Goal: Task Accomplishment & Management: Manage account settings

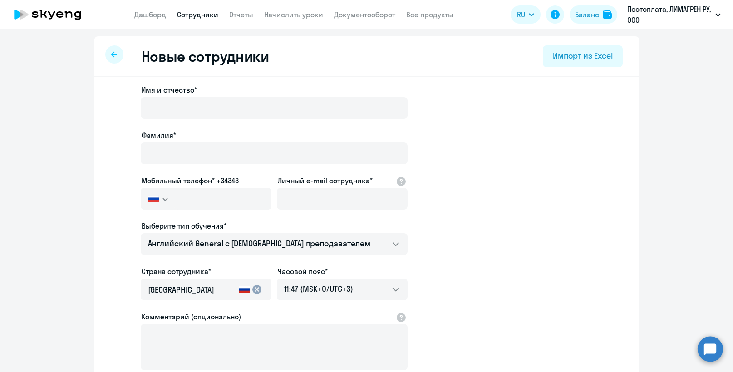
select select "english_adult_not_native_speaker"
select select "3"
click at [277, 14] on link "Начислить уроки" at bounding box center [293, 14] width 59 height 9
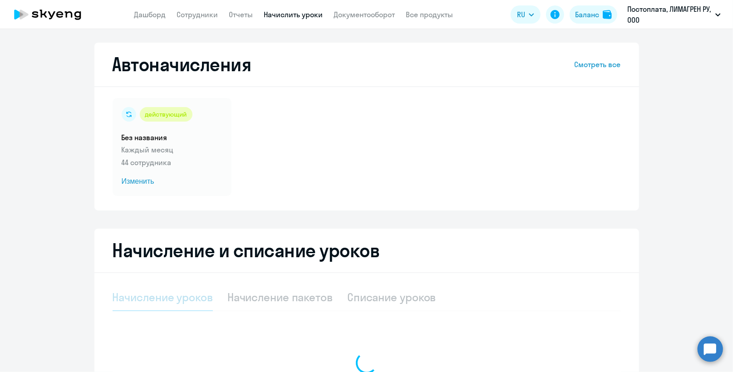
select select "10"
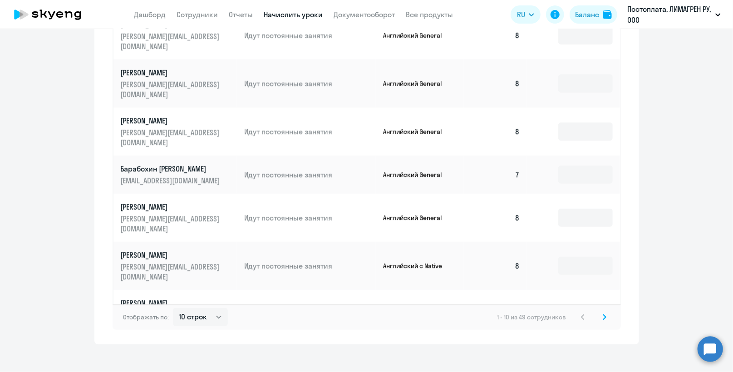
scroll to position [521, 0]
click at [600, 311] on svg-icon at bounding box center [604, 316] width 11 height 11
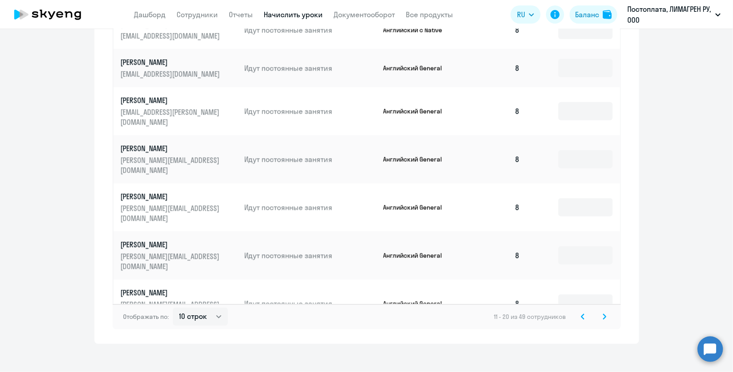
click at [603, 314] on icon at bounding box center [605, 317] width 4 height 6
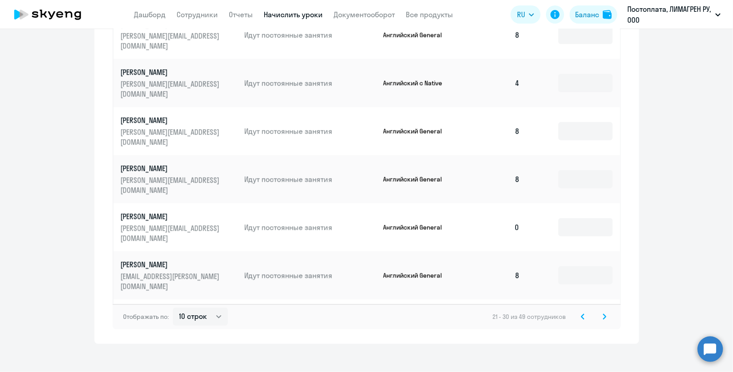
click at [511, 203] on td "0" at bounding box center [496, 227] width 64 height 48
click at [513, 203] on td "0" at bounding box center [496, 227] width 64 height 48
click at [585, 218] on input at bounding box center [585, 227] width 54 height 18
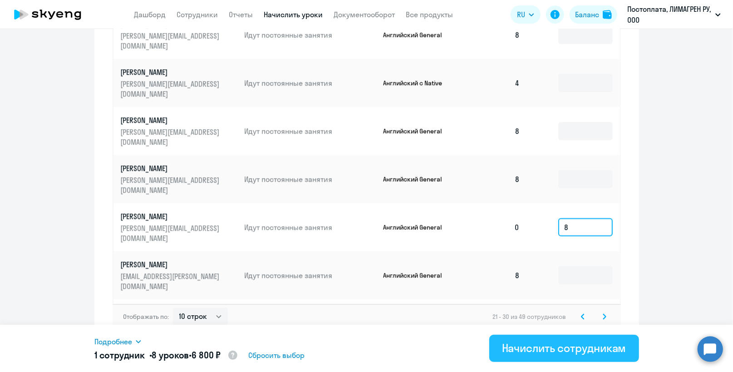
type input "8"
click at [554, 349] on div "Начислить сотрудникам" at bounding box center [564, 348] width 124 height 15
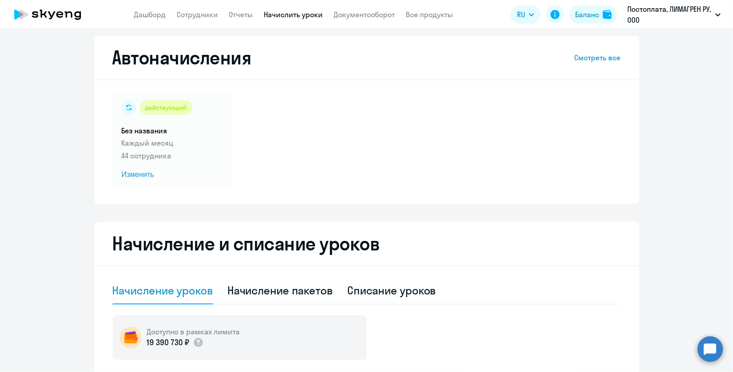
scroll to position [0, 0]
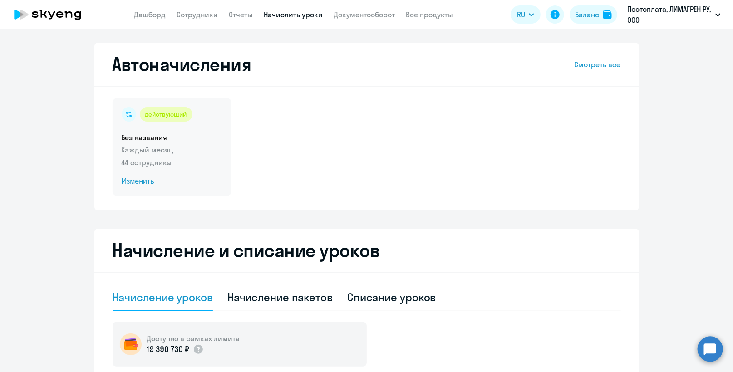
click at [126, 110] on circle at bounding box center [129, 114] width 15 height 15
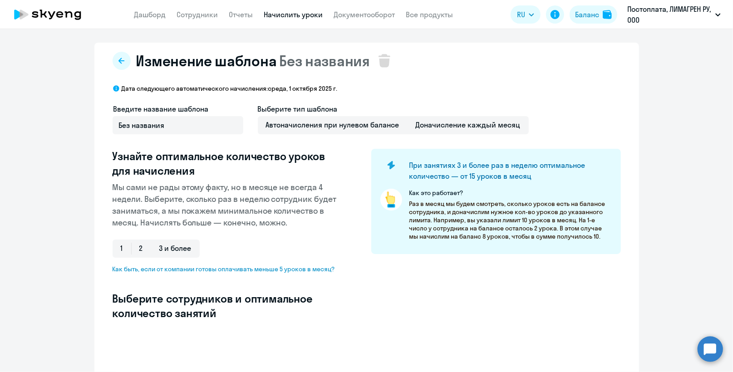
select select "10"
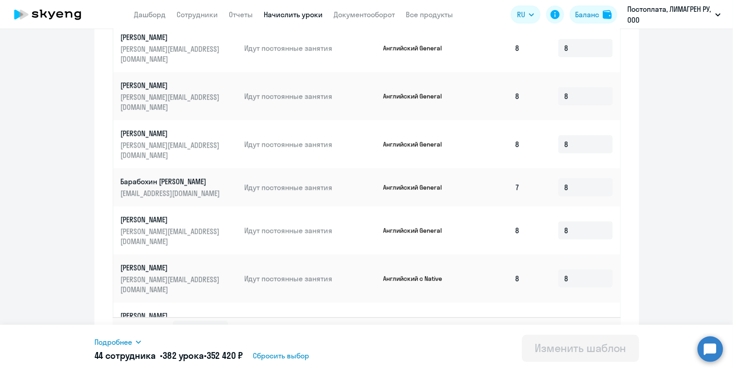
scroll to position [471, 0]
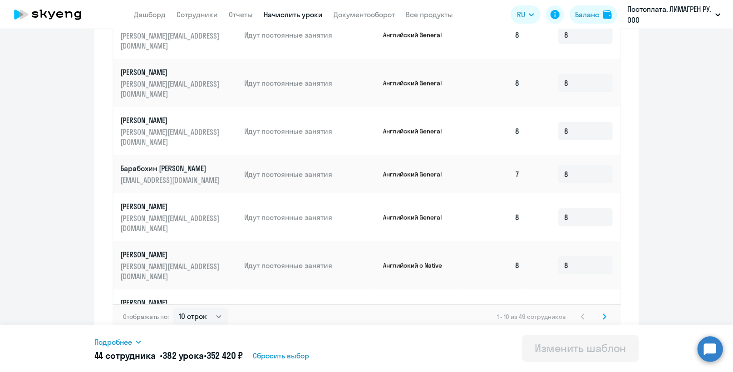
click at [603, 314] on icon at bounding box center [604, 316] width 3 height 5
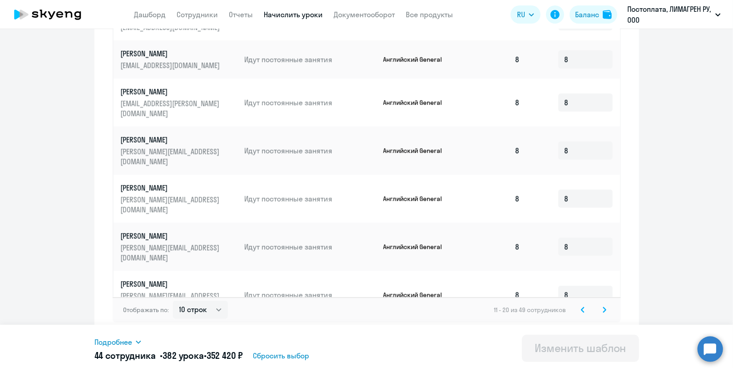
scroll to position [479, 0]
click at [603, 309] on icon at bounding box center [604, 308] width 3 height 5
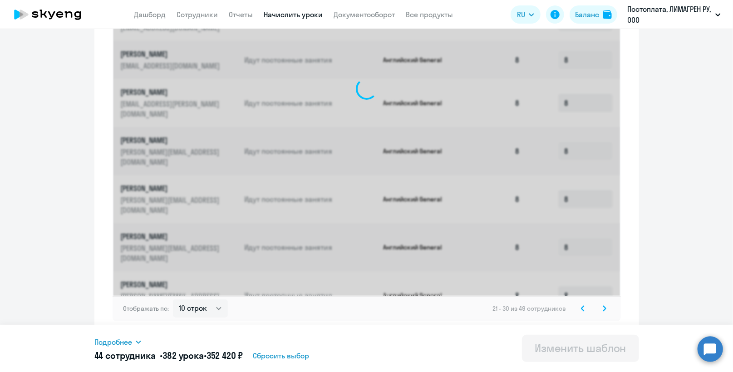
scroll to position [471, 0]
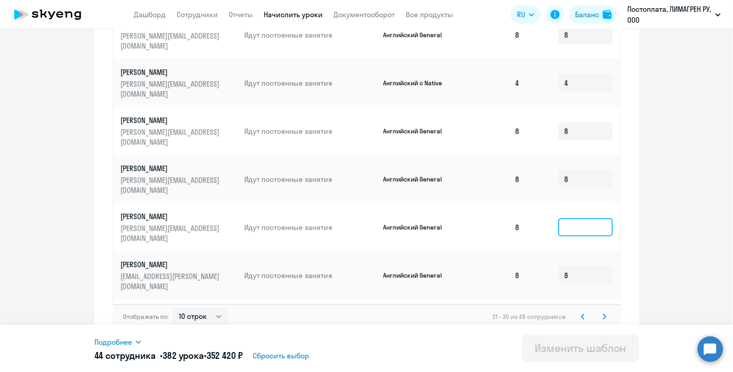
click at [562, 218] on input at bounding box center [585, 227] width 54 height 18
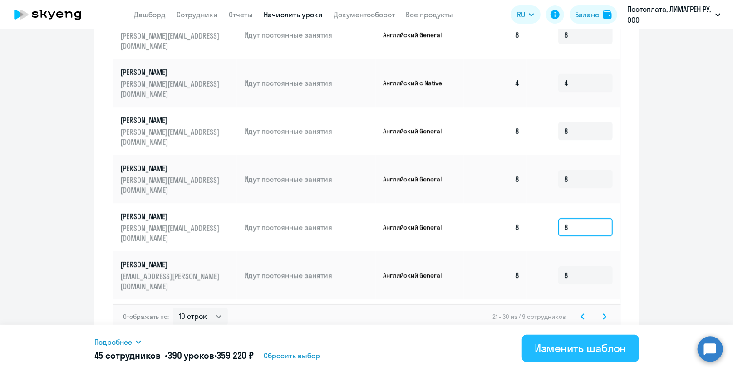
type input "8"
click at [573, 344] on div "Изменить шаблон" at bounding box center [581, 348] width 92 height 15
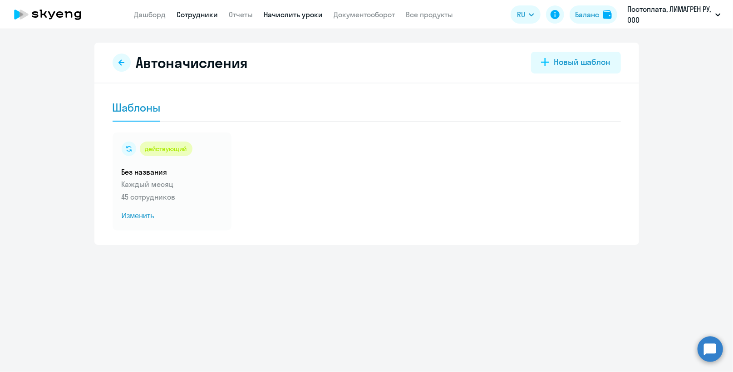
click at [197, 11] on link "Сотрудники" at bounding box center [197, 14] width 41 height 9
select select "30"
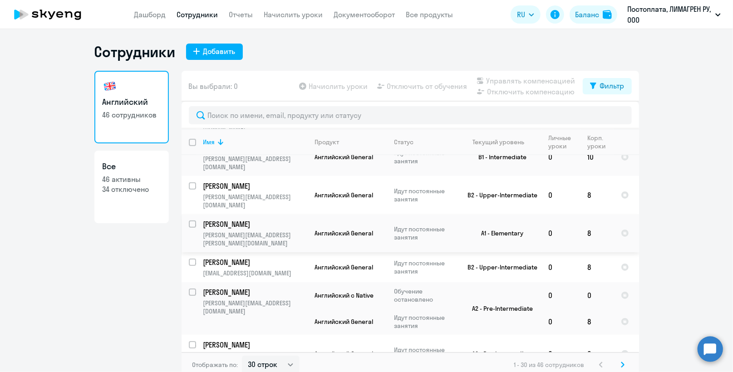
scroll to position [318, 0]
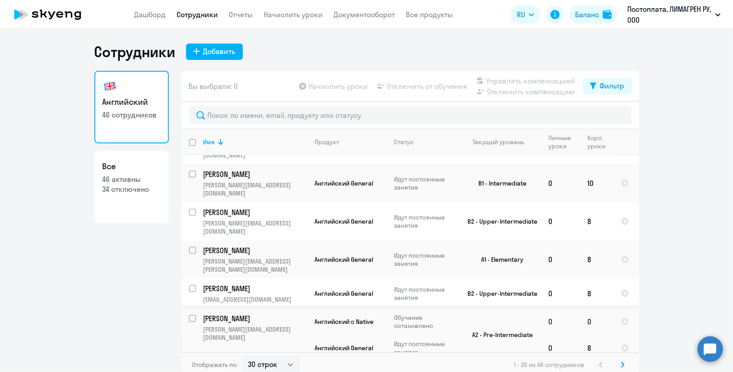
click at [189, 315] on input "select row 6324214" at bounding box center [198, 324] width 18 height 18
checkbox input "true"
click at [412, 79] on div "Начислить уроки Отключить от обучения Управлять компенсацией Отключить компенса…" at bounding box center [439, 86] width 285 height 22
click at [412, 87] on span "Отключить от обучения" at bounding box center [427, 86] width 80 height 11
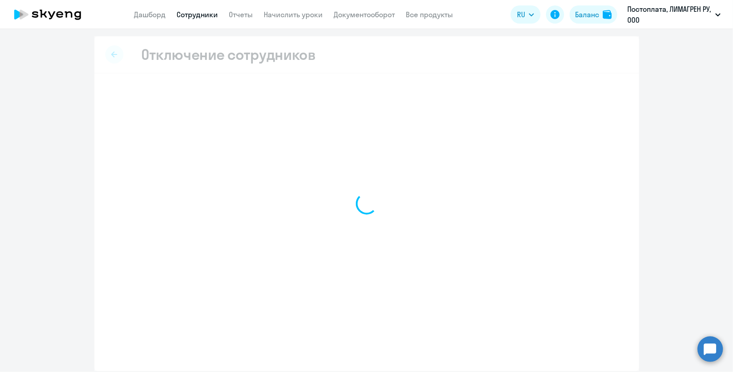
select select "all"
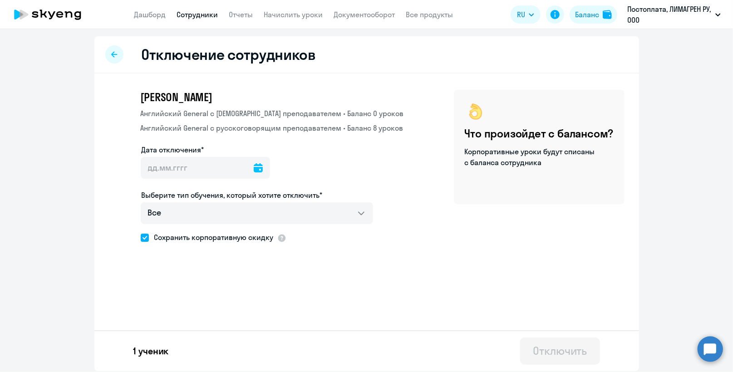
click at [254, 168] on icon at bounding box center [258, 167] width 9 height 9
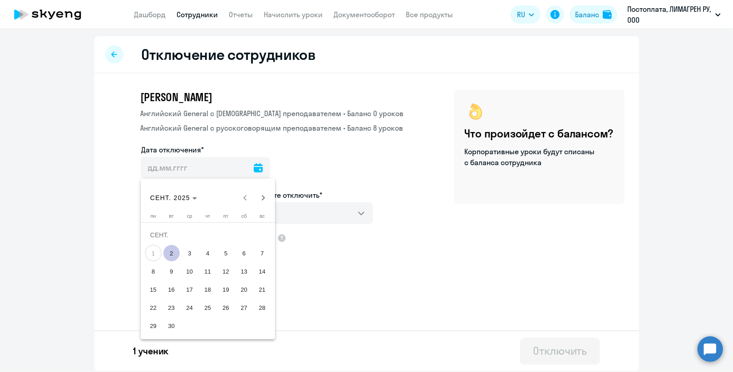
click at [153, 255] on span "1" at bounding box center [153, 253] width 16 height 16
click at [169, 254] on span "2" at bounding box center [171, 253] width 16 height 16
type input "[DATE]"
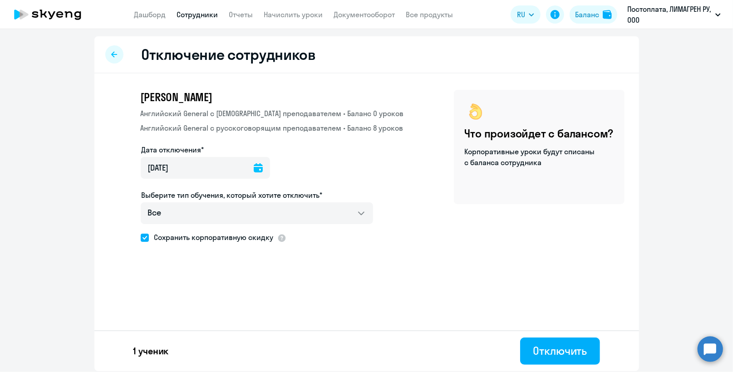
click at [144, 239] on span at bounding box center [145, 238] width 8 height 8
click at [141, 238] on input "Сохранить корпоративную скидку" at bounding box center [140, 237] width 0 height 0
checkbox input "false"
click at [576, 351] on div "Отключить" at bounding box center [560, 351] width 54 height 15
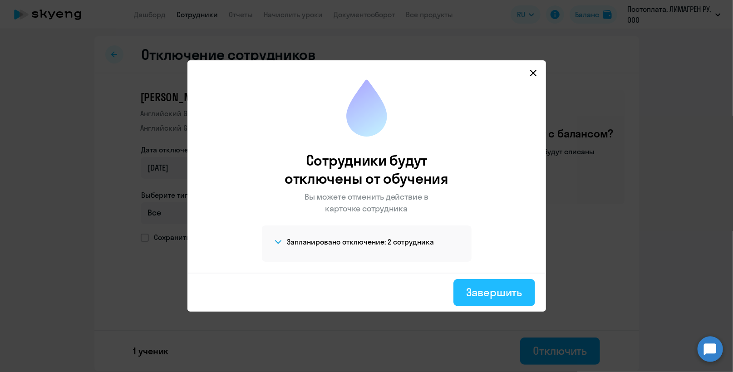
click at [489, 291] on div "Завершить" at bounding box center [494, 292] width 56 height 15
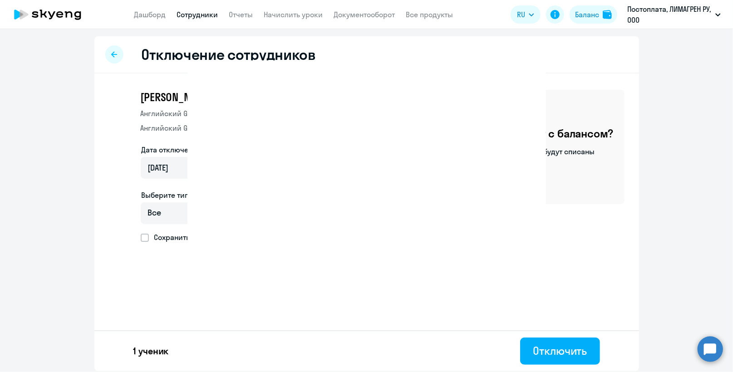
select select "30"
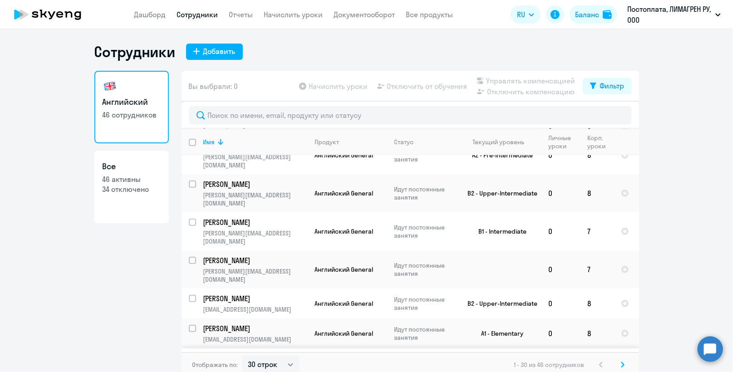
scroll to position [545, 0]
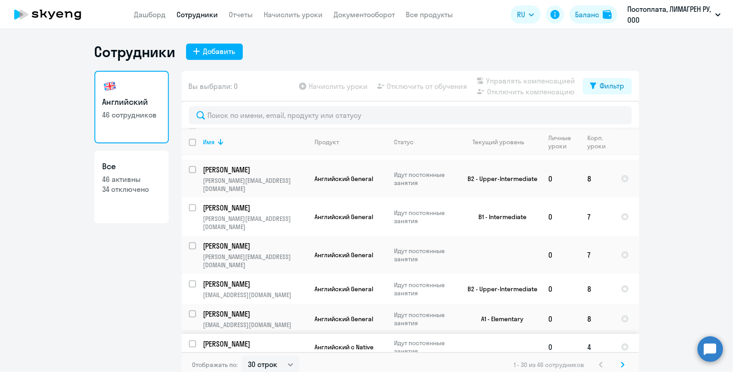
click at [189, 340] on input "select row 6324209" at bounding box center [198, 349] width 18 height 18
checkbox input "true"
click at [412, 84] on span "Отключить от обучения" at bounding box center [427, 86] width 80 height 11
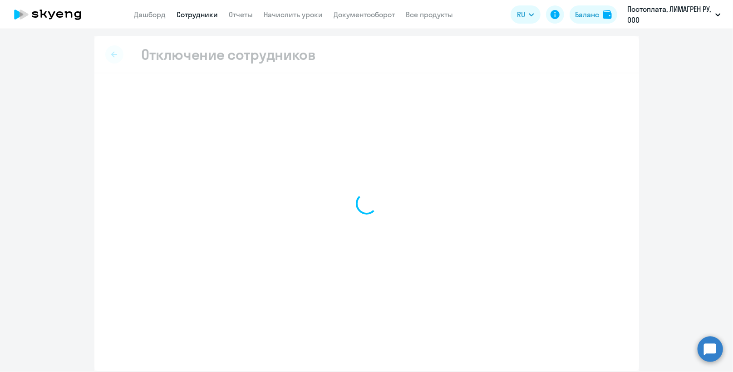
select select "all"
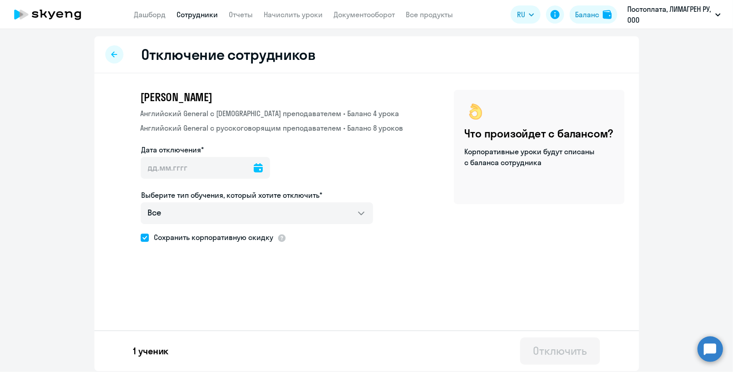
click at [254, 166] on icon at bounding box center [258, 167] width 9 height 9
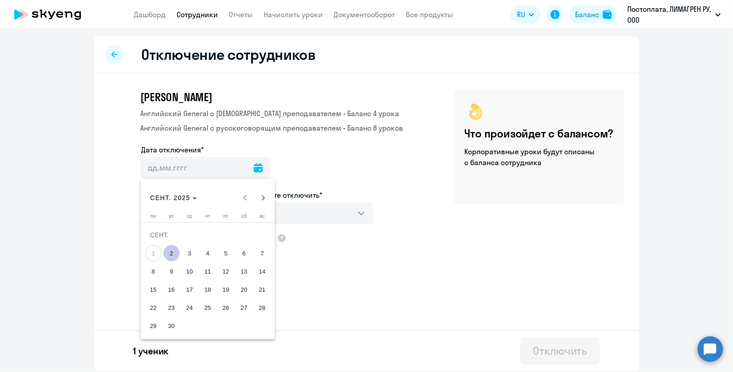
click at [172, 251] on span "2" at bounding box center [171, 253] width 16 height 16
type input "[DATE]"
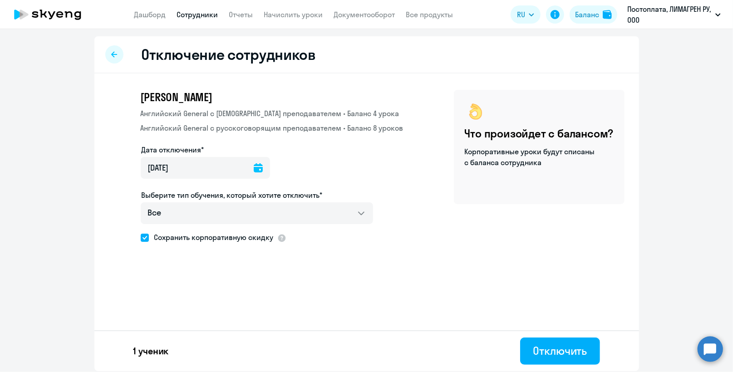
click at [145, 236] on span at bounding box center [145, 238] width 8 height 8
click at [141, 237] on input "Сохранить корпоративную скидку" at bounding box center [140, 237] width 0 height 0
checkbox input "false"
click at [543, 346] on div "Отключить" at bounding box center [560, 351] width 54 height 15
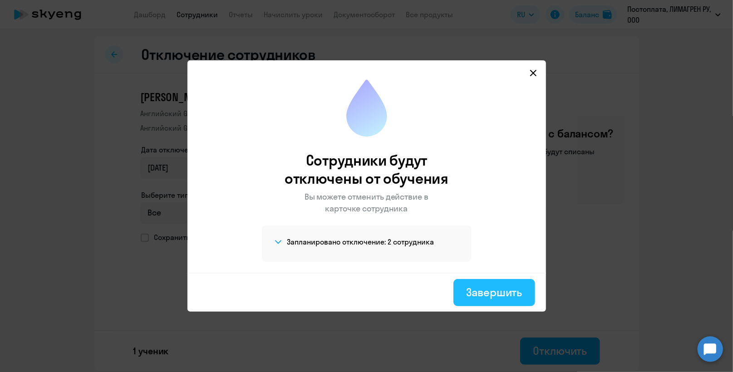
click at [479, 290] on div "Завершить" at bounding box center [494, 292] width 56 height 15
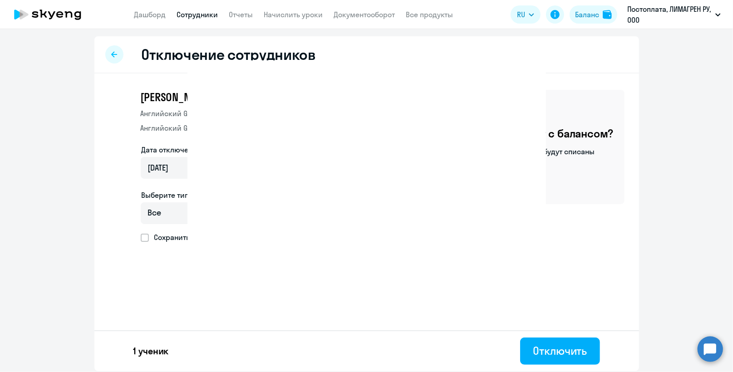
select select "30"
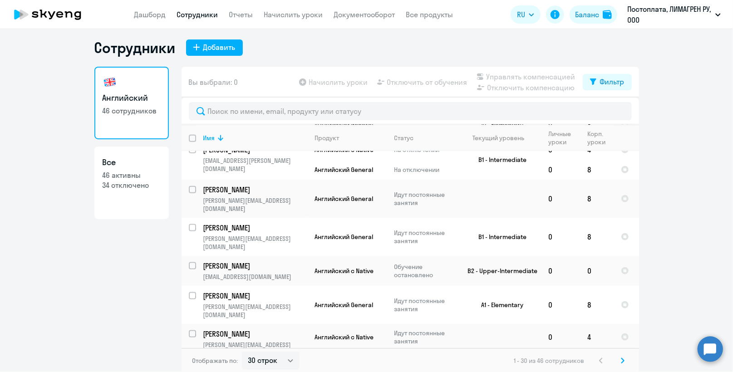
scroll to position [5, 0]
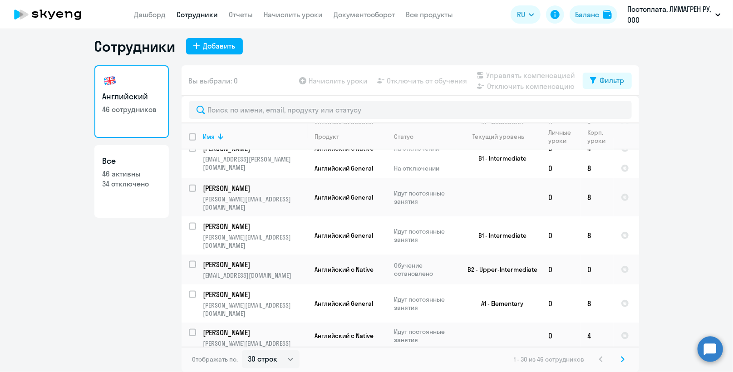
click at [621, 359] on icon at bounding box center [622, 359] width 3 height 5
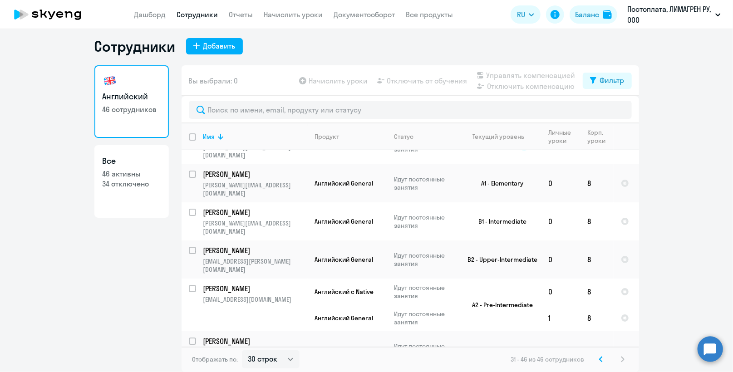
scroll to position [0, 0]
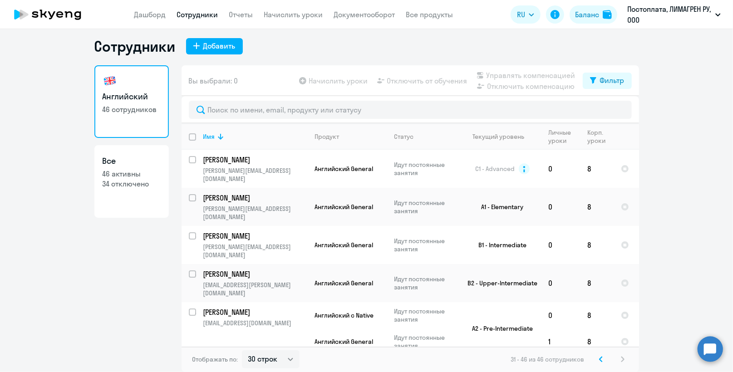
click at [713, 162] on ng-component "Сотрудники Добавить Английский 46 сотрудников Все 46 активны 34 отключено Вы вы…" at bounding box center [366, 204] width 733 height 335
